Goal: Task Accomplishment & Management: Use online tool/utility

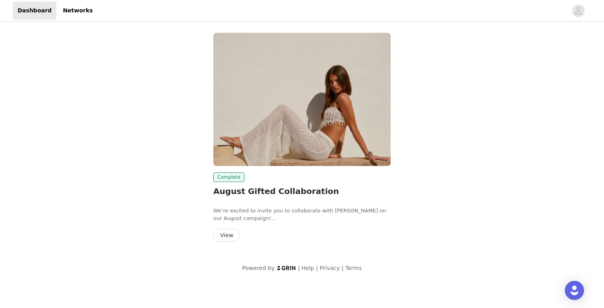
click at [231, 235] on button "View" at bounding box center [226, 234] width 27 height 13
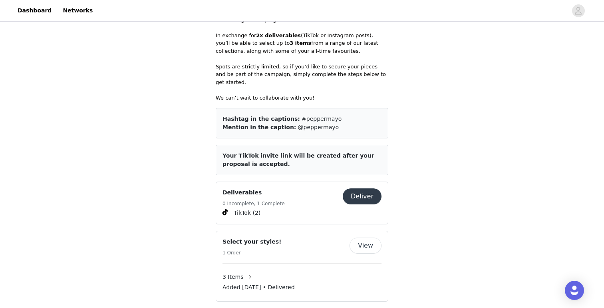
scroll to position [348, 0]
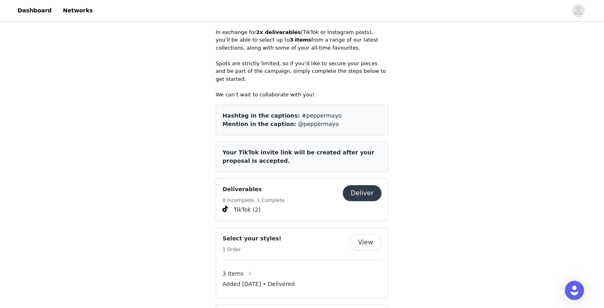
click at [367, 185] on button "Deliver" at bounding box center [362, 193] width 39 height 16
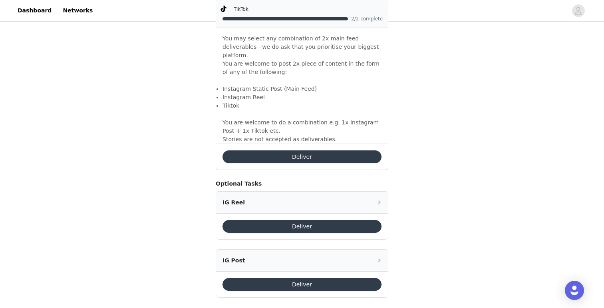
scroll to position [568, 0]
click at [322, 278] on button "Deliver" at bounding box center [301, 284] width 159 height 13
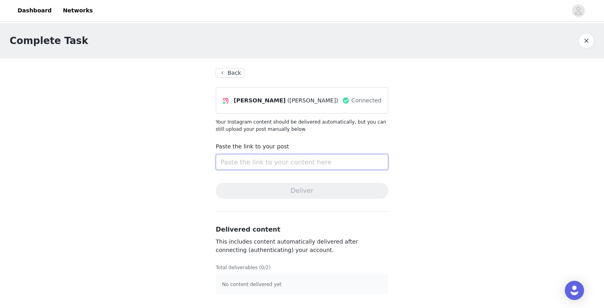
click at [295, 161] on input "text" at bounding box center [302, 162] width 173 height 16
paste input "[URL][DOMAIN_NAME]"
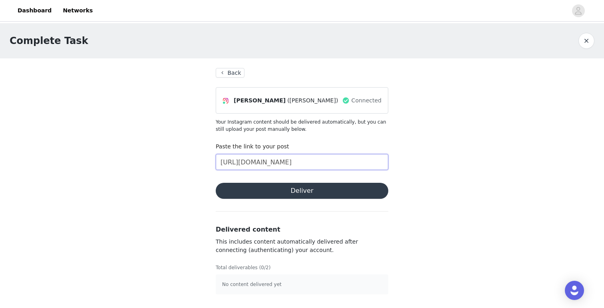
scroll to position [0, 60]
type input "[URL][DOMAIN_NAME]"
click at [291, 198] on button "Deliver" at bounding box center [302, 191] width 173 height 16
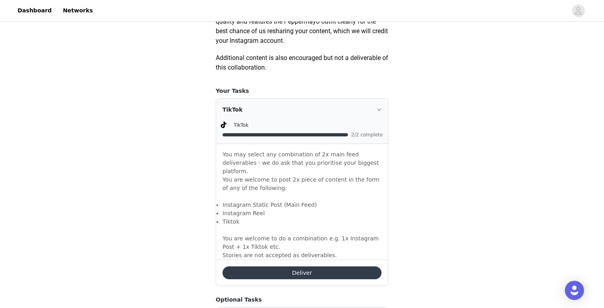
scroll to position [568, 0]
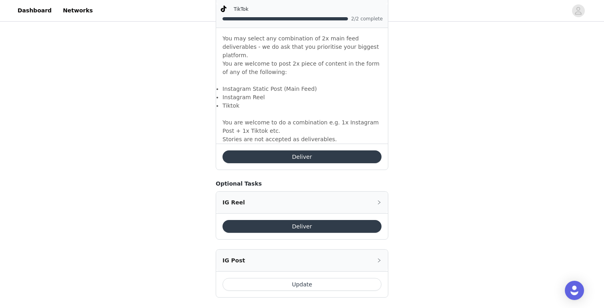
click at [283, 278] on button "Update" at bounding box center [301, 284] width 159 height 13
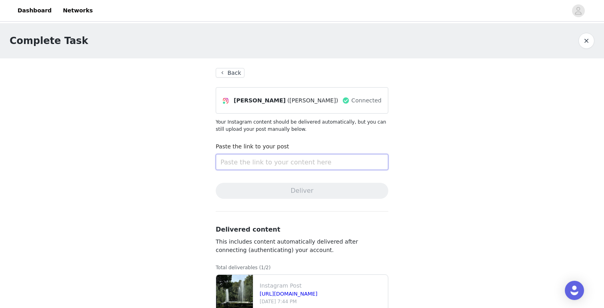
click at [263, 159] on input "text" at bounding box center [302, 162] width 173 height 16
paste input "[URL][DOMAIN_NAME]"
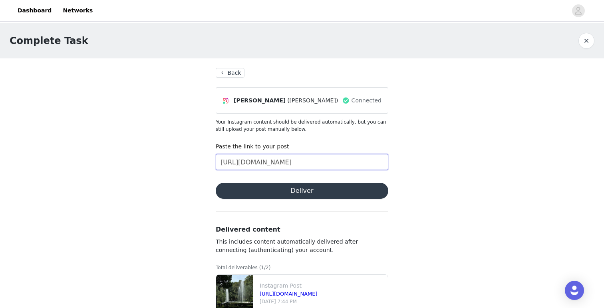
scroll to position [0, 64]
type input "[URL][DOMAIN_NAME]"
click at [269, 186] on button "Deliver" at bounding box center [302, 191] width 173 height 16
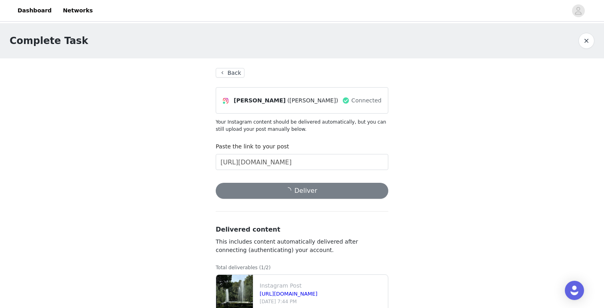
scroll to position [40, 0]
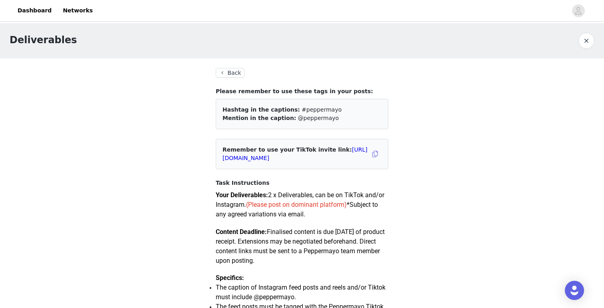
click at [230, 71] on button "Back" at bounding box center [230, 73] width 29 height 10
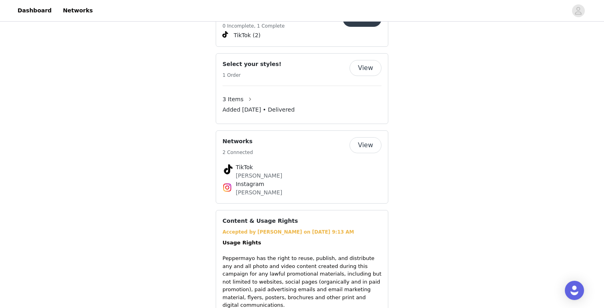
scroll to position [521, 0]
